Goal: Task Accomplishment & Management: Complete application form

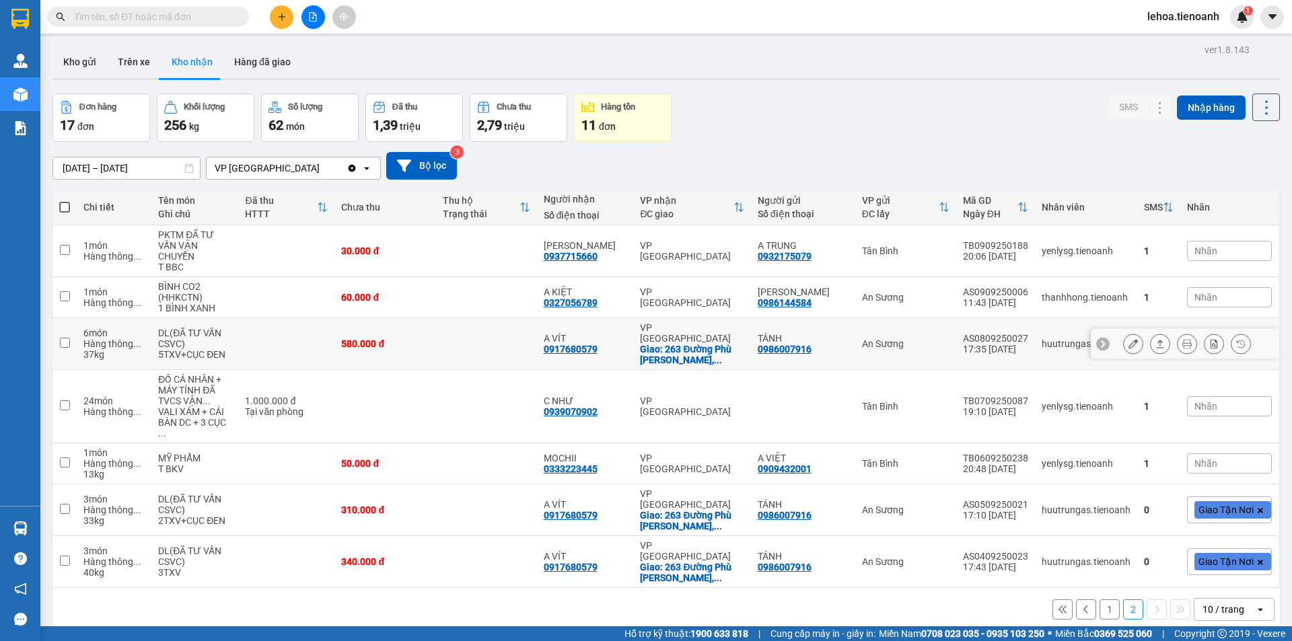
scroll to position [62, 0]
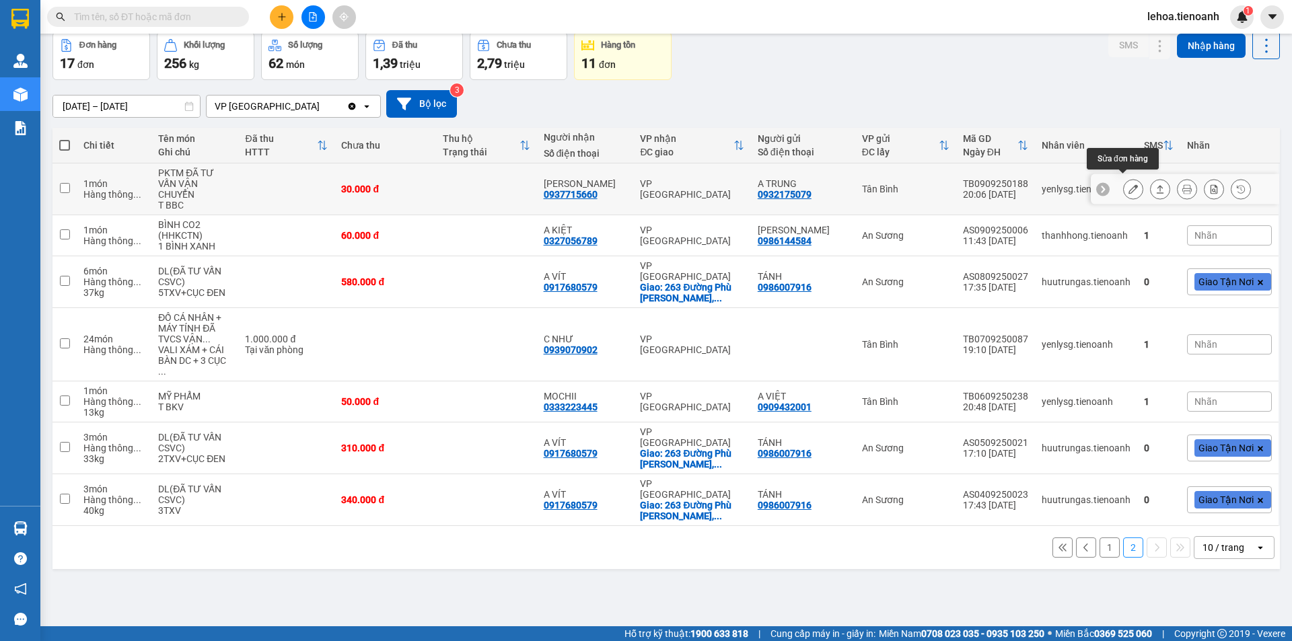
click at [1128, 188] on icon at bounding box center [1132, 188] width 9 height 9
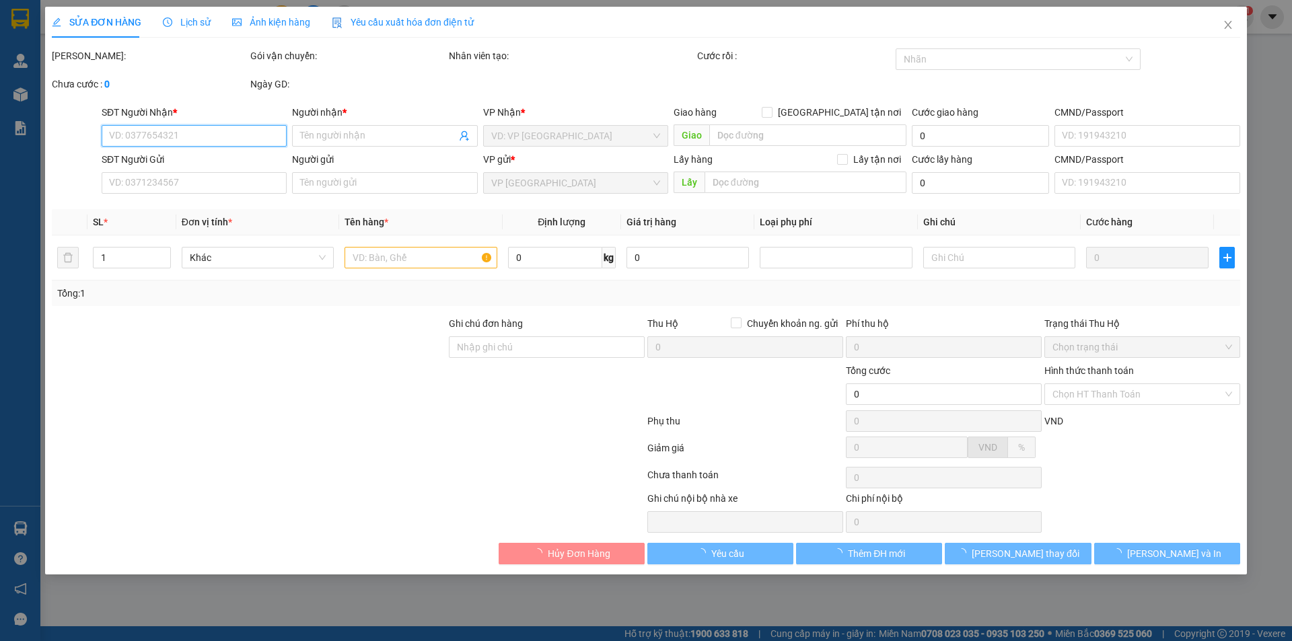
type input "0937715660"
type input "[PERSON_NAME]"
type input "0932175079"
type input "A TRUNG"
type input "240883017"
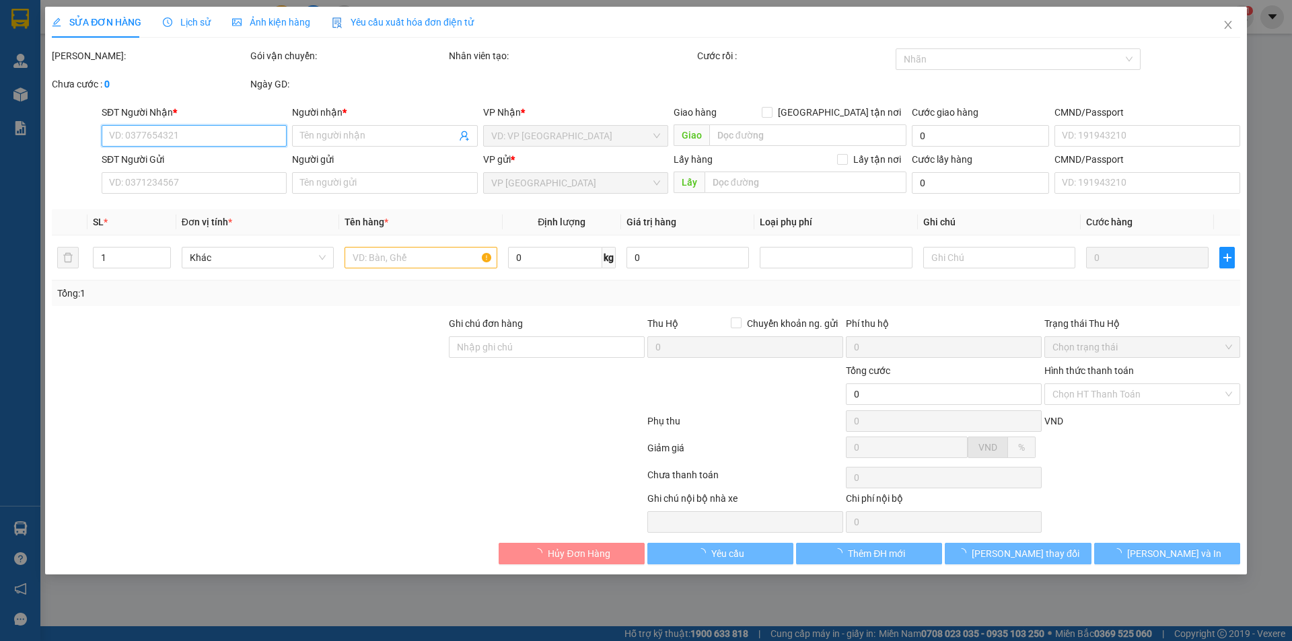
type input "30.000"
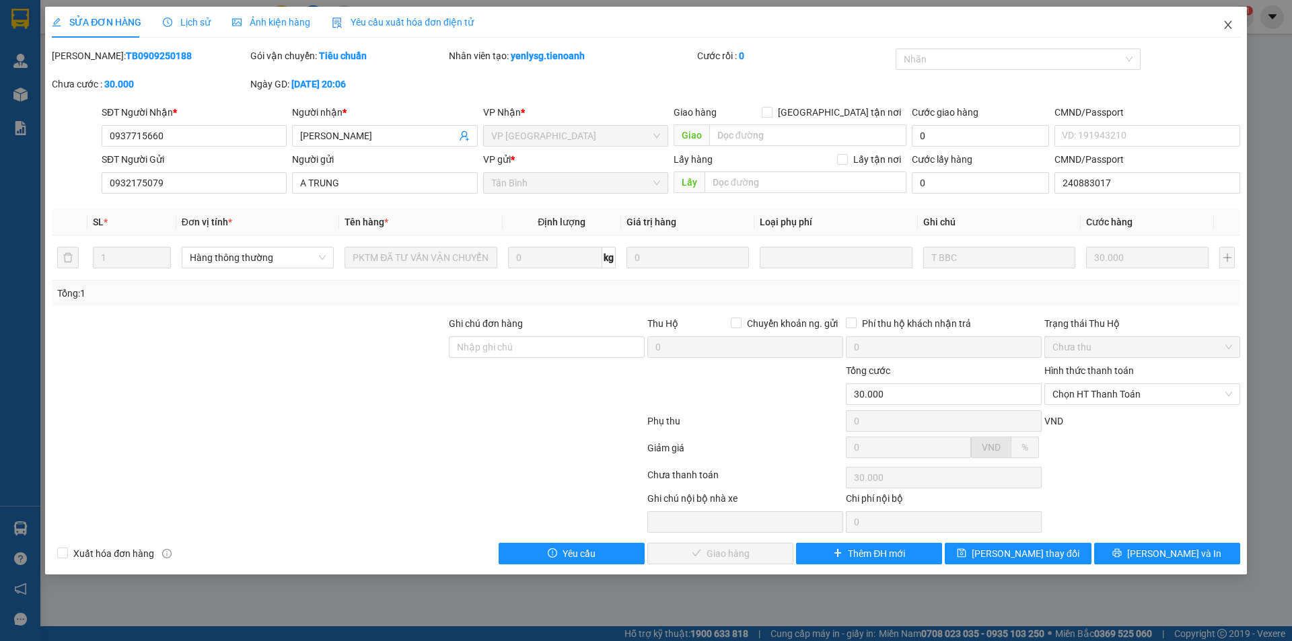
click at [1229, 30] on icon "close" at bounding box center [1227, 25] width 11 height 11
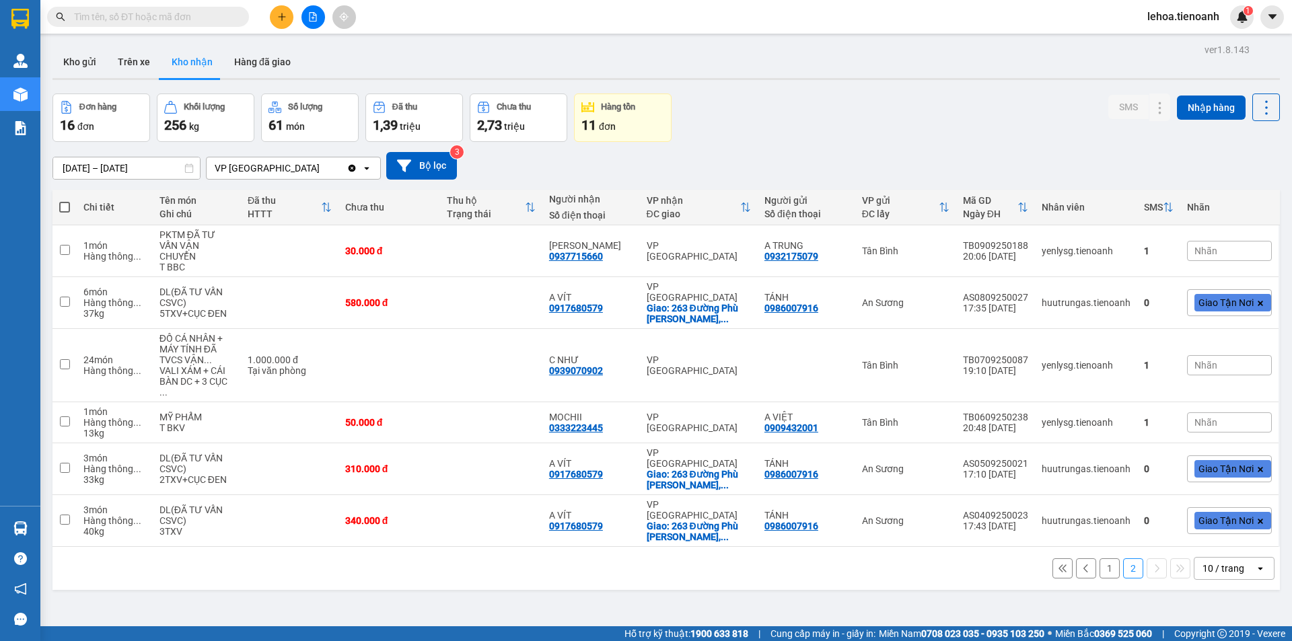
click at [177, 7] on span at bounding box center [148, 17] width 202 height 20
